Goal: Task Accomplishment & Management: Use online tool/utility

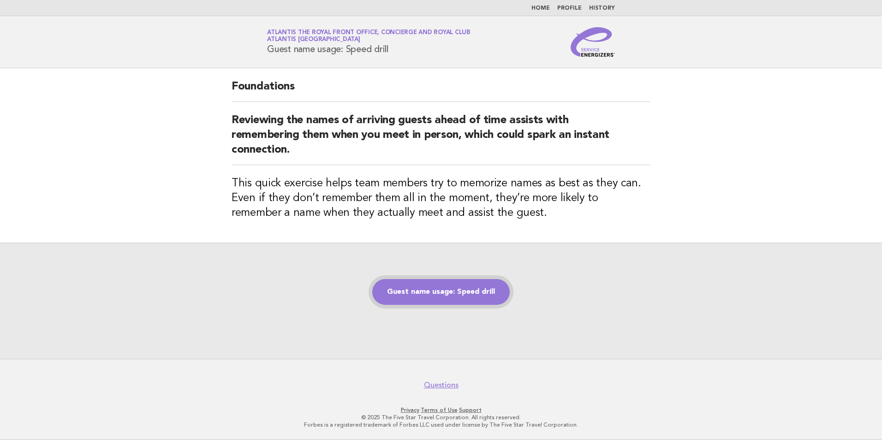
click at [445, 298] on link "Guest name usage: Speed drill" at bounding box center [440, 292] width 137 height 26
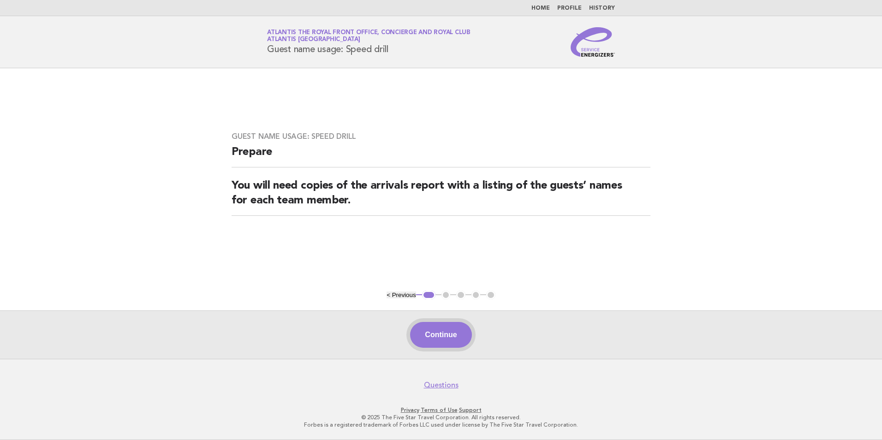
click at [426, 327] on button "Continue" at bounding box center [440, 335] width 61 height 26
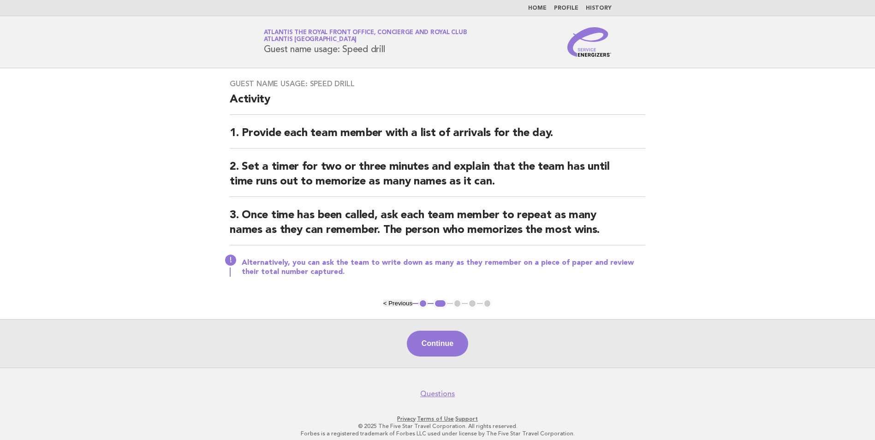
click at [418, 329] on div "Continue" at bounding box center [437, 343] width 875 height 48
click at [412, 356] on div "Continue" at bounding box center [437, 343] width 875 height 48
click at [418, 351] on button "Continue" at bounding box center [437, 344] width 61 height 26
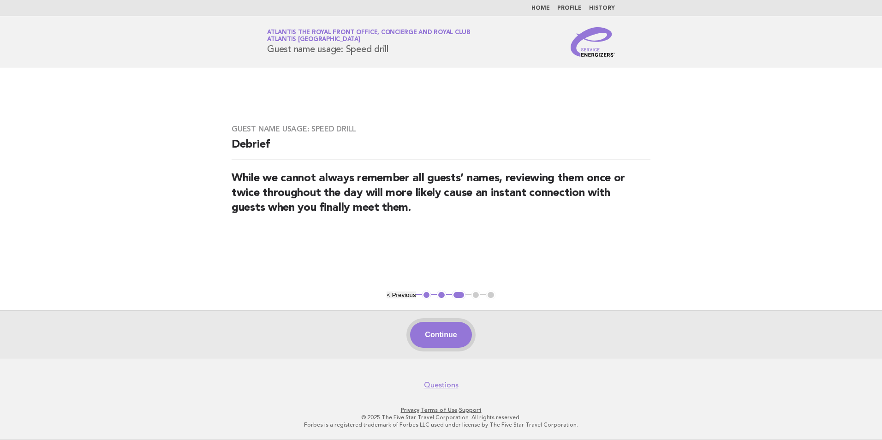
click at [436, 340] on button "Continue" at bounding box center [440, 335] width 61 height 26
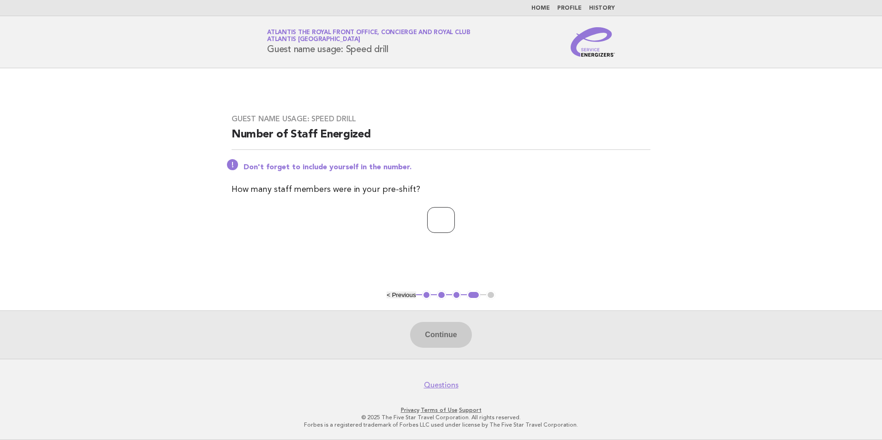
click at [444, 226] on input "number" at bounding box center [441, 220] width 28 height 26
type input "*"
click at [434, 329] on button "Continue" at bounding box center [440, 335] width 61 height 26
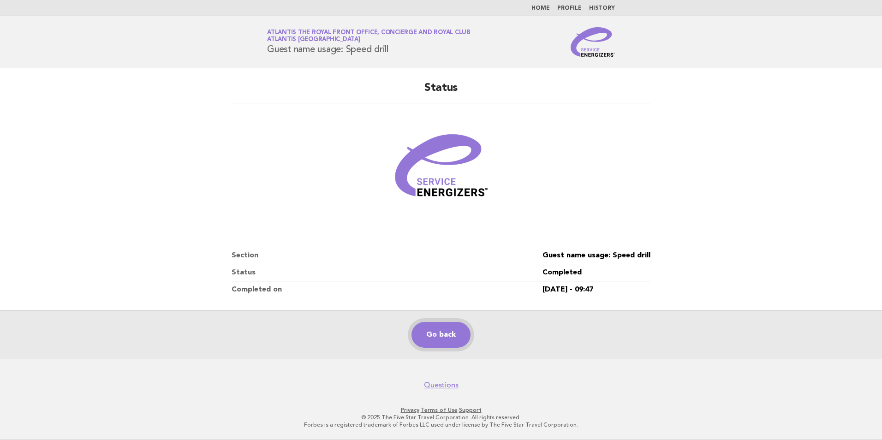
drag, startPoint x: 449, startPoint y: 337, endPoint x: 453, endPoint y: 333, distance: 5.6
click at [450, 337] on link "Go back" at bounding box center [440, 335] width 59 height 26
